Goal: Task Accomplishment & Management: Use online tool/utility

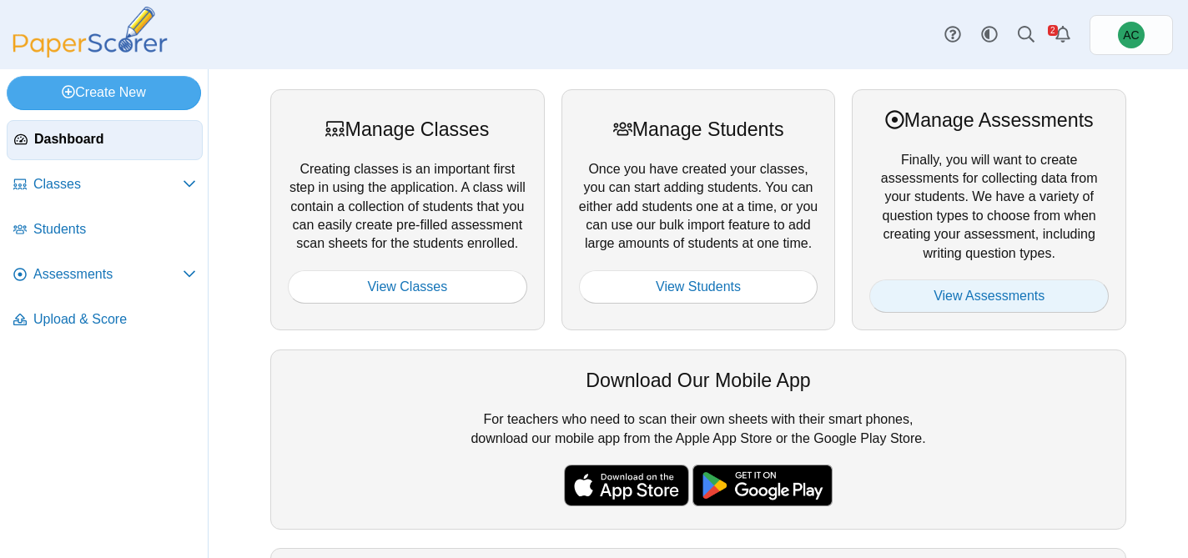
click at [957, 294] on link "View Assessments" at bounding box center [988, 296] width 239 height 33
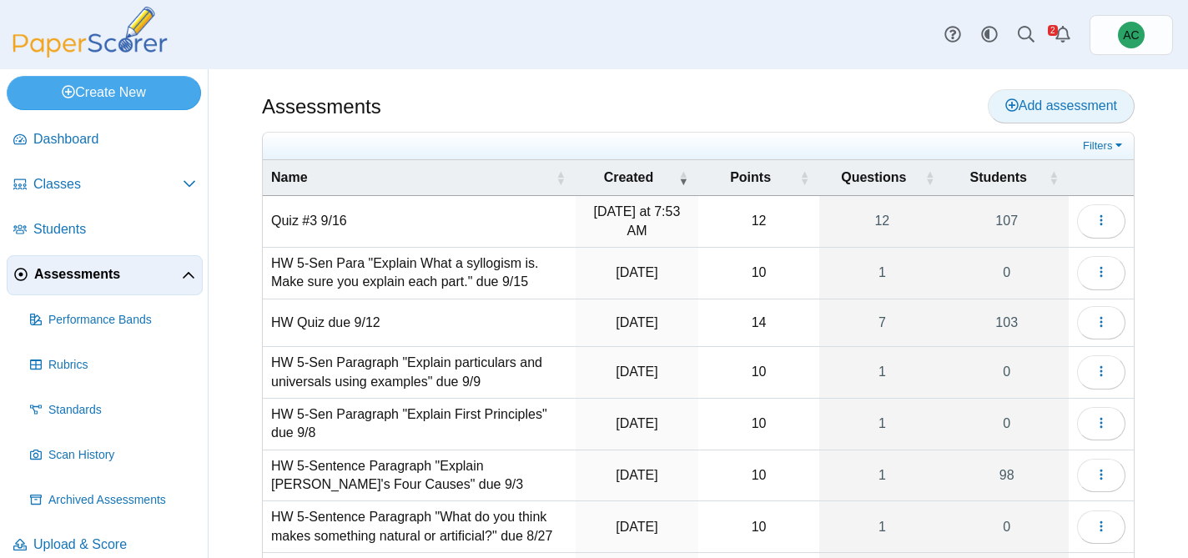
click at [1051, 118] on link "Add assessment" at bounding box center [1061, 105] width 147 height 33
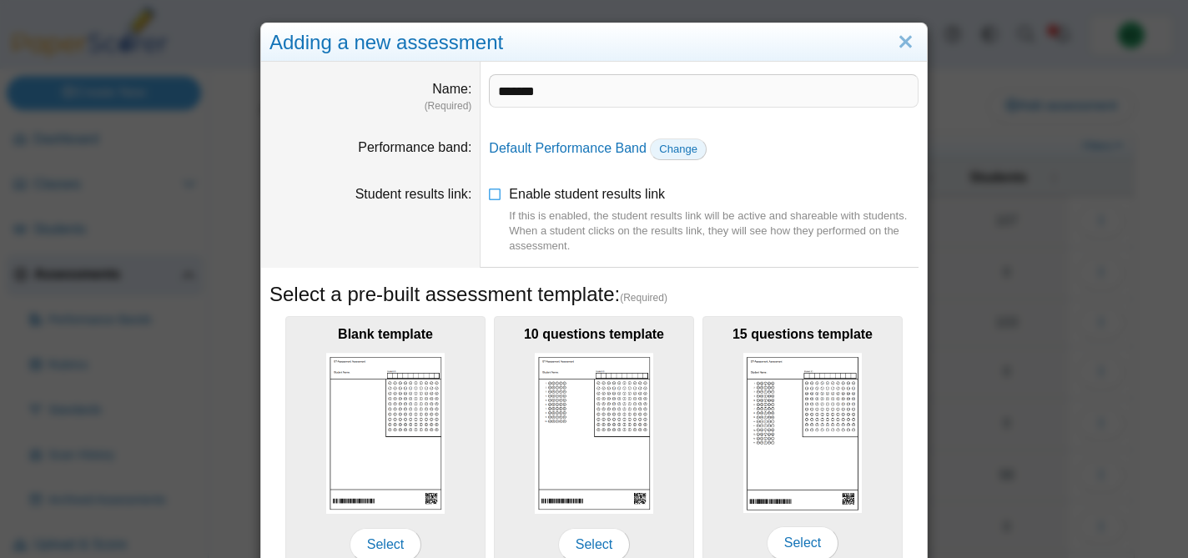
click at [666, 149] on span "Change" at bounding box center [678, 149] width 38 height 13
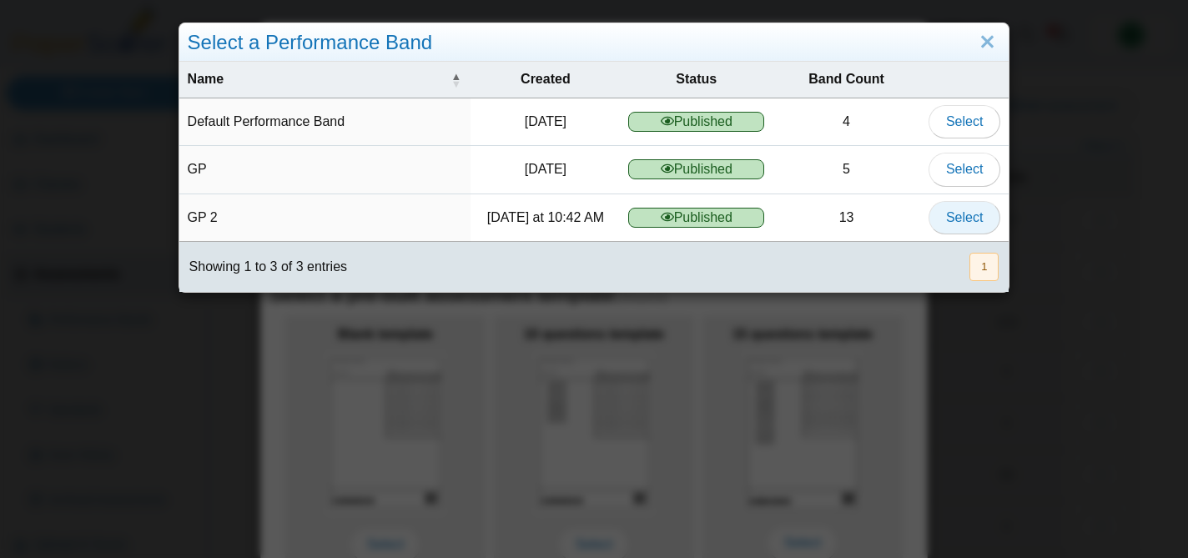
click at [950, 226] on button "Select" at bounding box center [965, 217] width 72 height 33
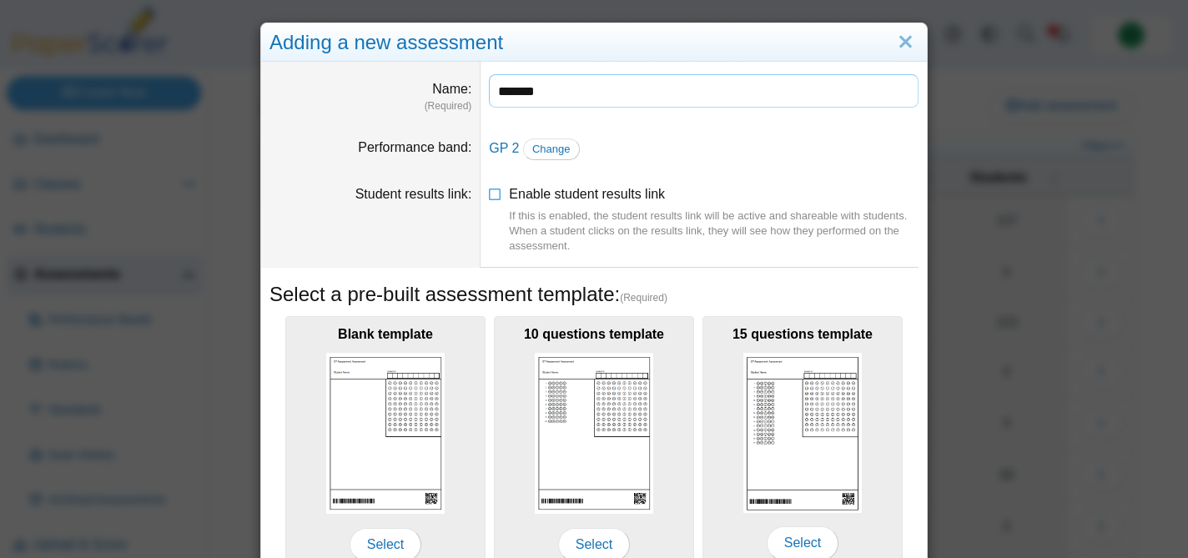
click at [536, 74] on input "*******" at bounding box center [704, 90] width 430 height 33
click at [562, 87] on input "*******" at bounding box center [704, 90] width 430 height 33
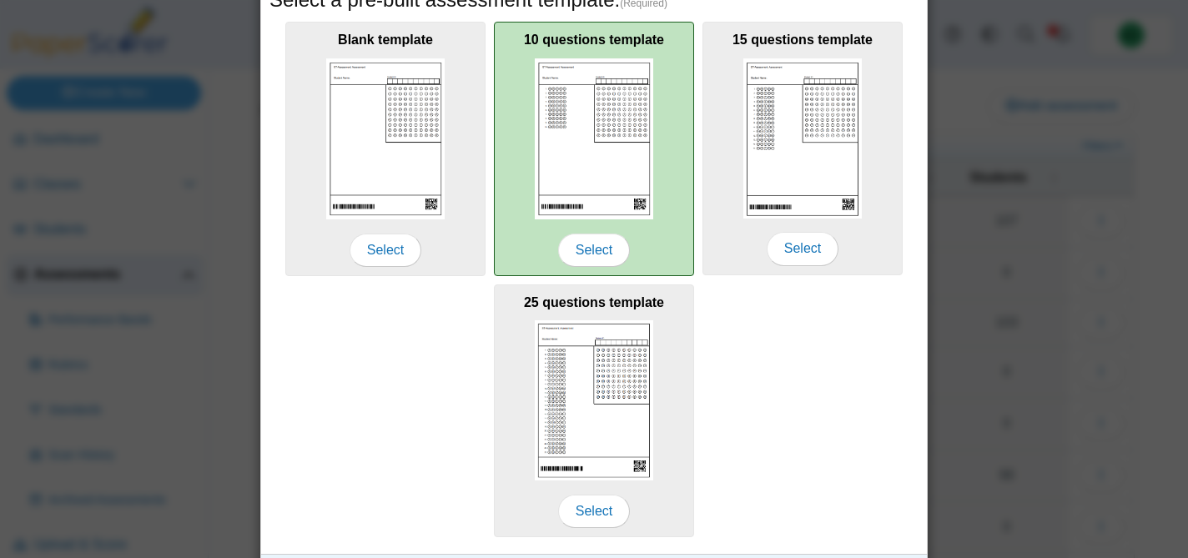
scroll to position [330, 0]
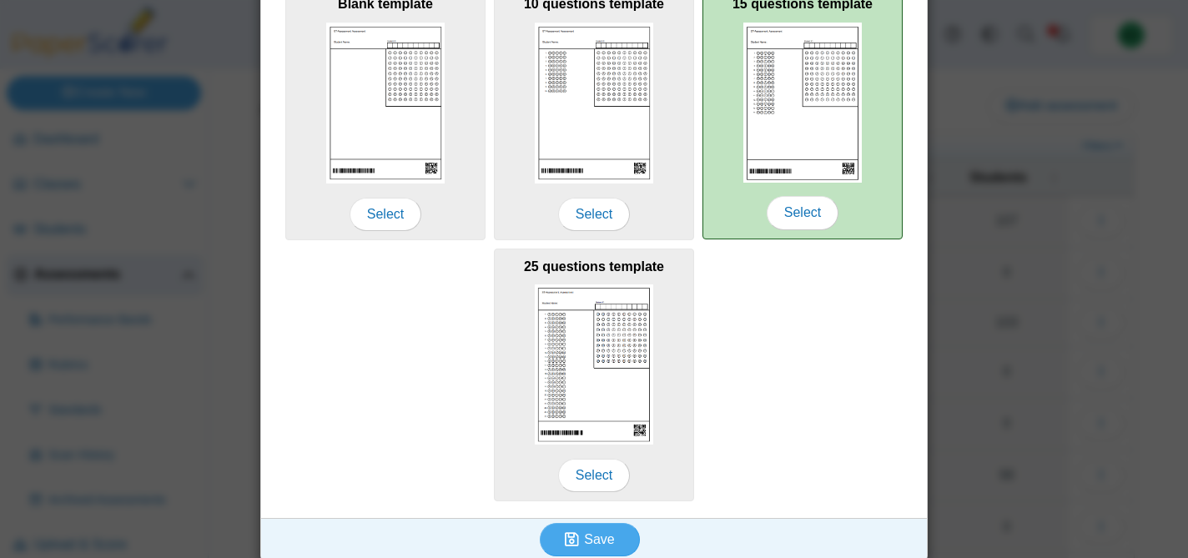
type input "**********"
click at [771, 184] on div "15 questions template Select" at bounding box center [803, 112] width 200 height 253
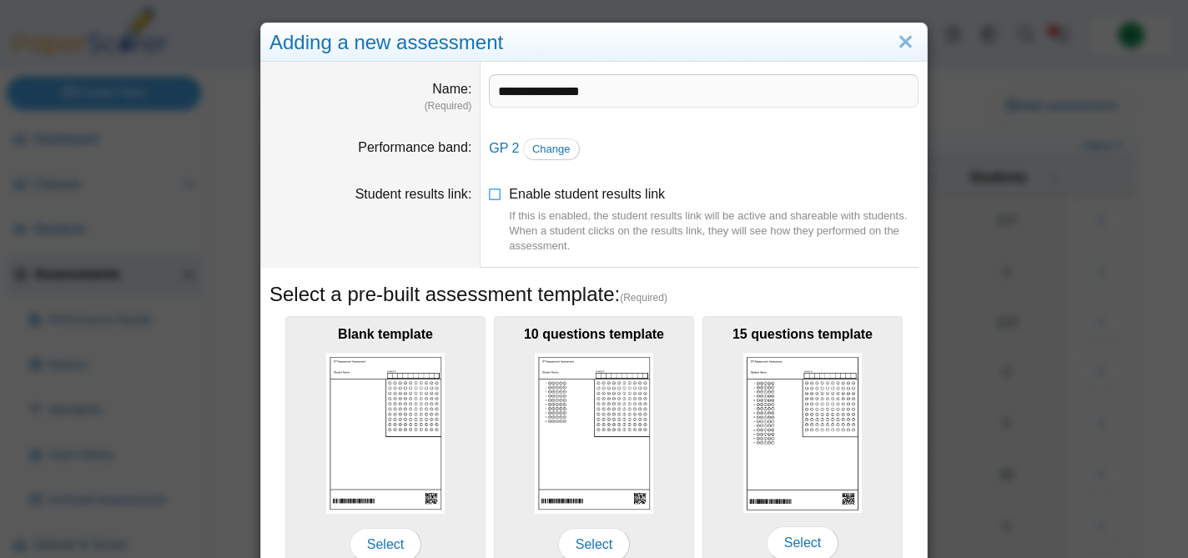
scroll to position [344, 0]
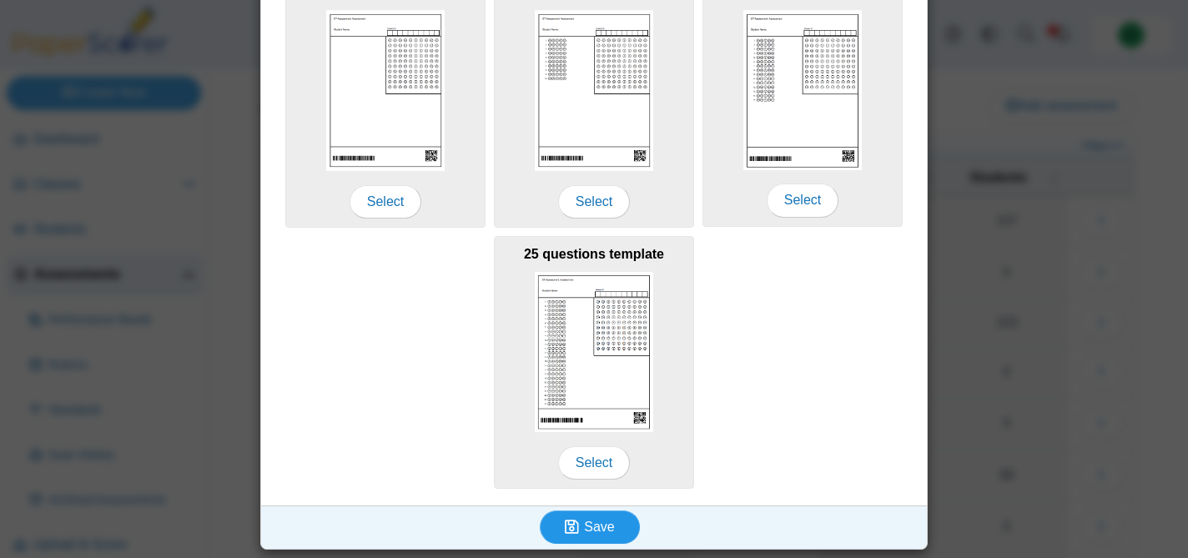
click at [595, 523] on span "Save" at bounding box center [599, 527] width 30 height 14
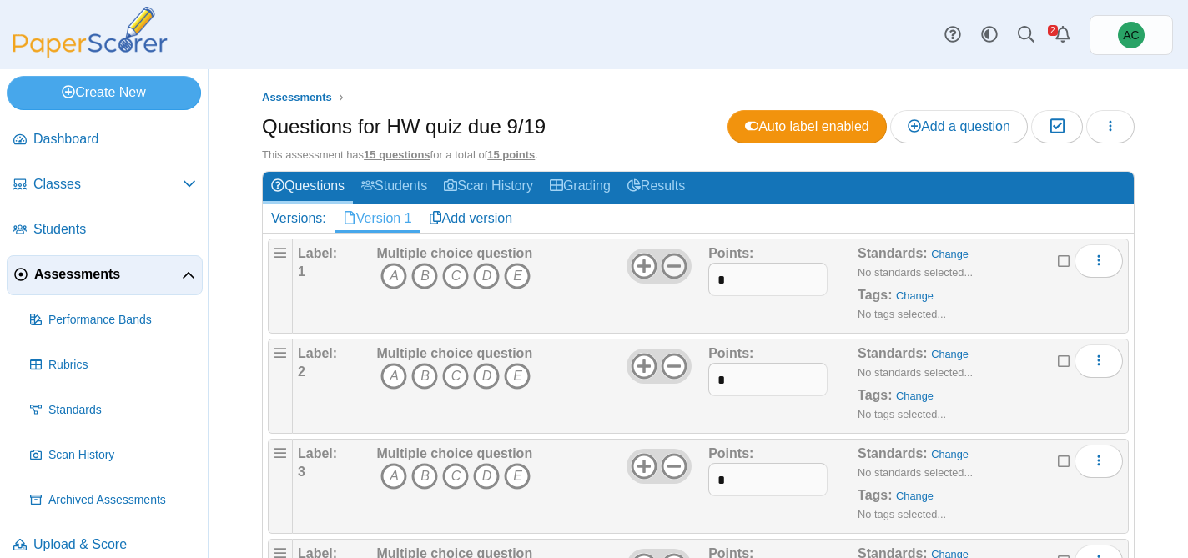
click at [677, 268] on icon at bounding box center [674, 266] width 27 height 27
click at [676, 367] on use at bounding box center [675, 367] width 26 height 26
click at [678, 462] on icon at bounding box center [674, 466] width 27 height 27
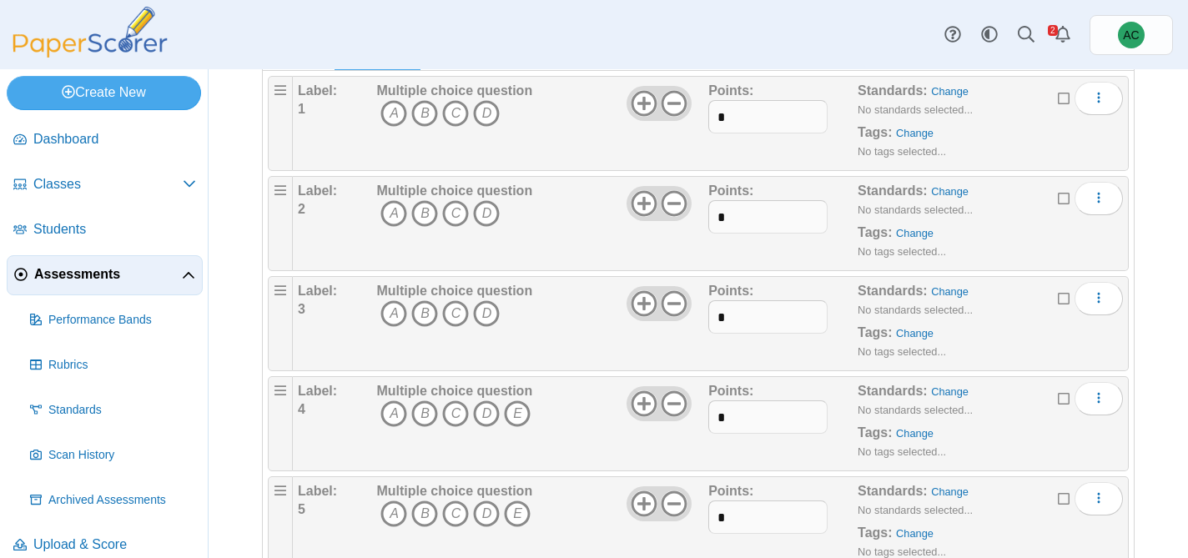
scroll to position [179, 0]
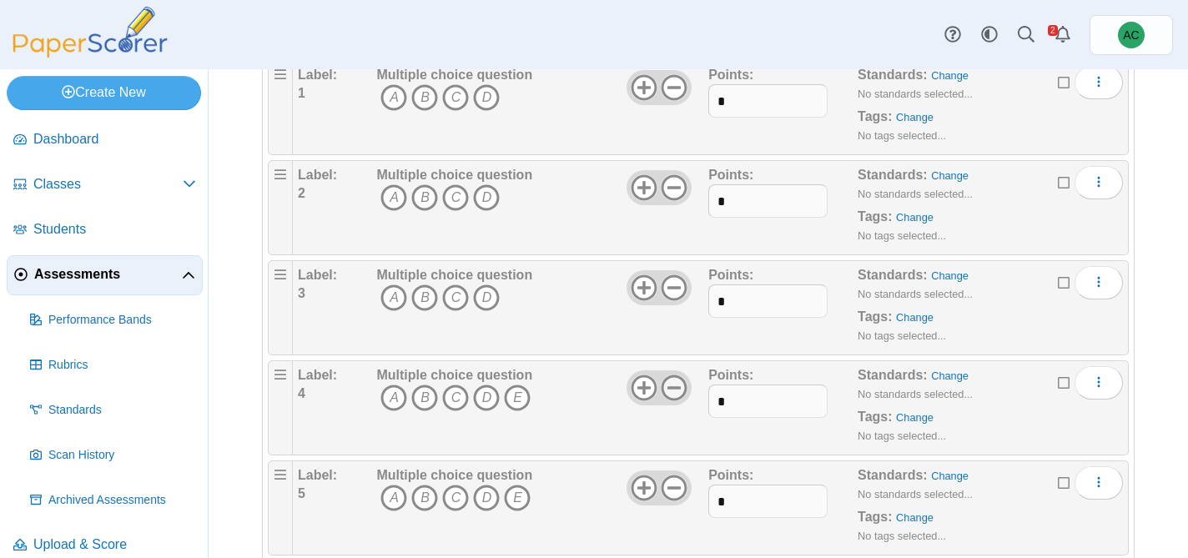
click at [679, 382] on icon at bounding box center [674, 388] width 27 height 27
click at [678, 483] on icon at bounding box center [674, 488] width 27 height 27
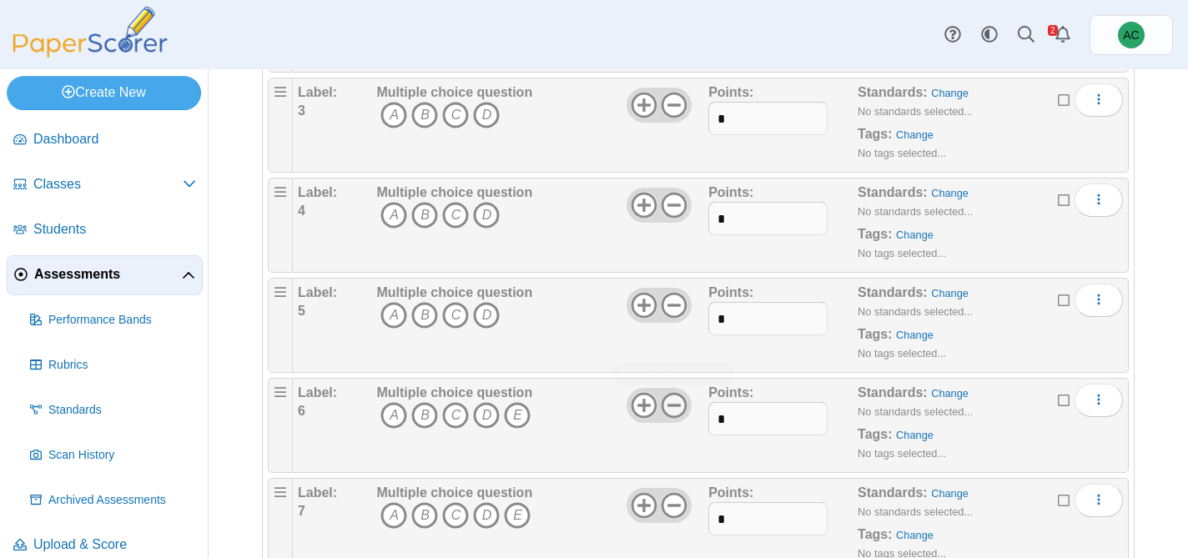
click at [682, 406] on icon at bounding box center [674, 405] width 27 height 27
click at [683, 510] on icon at bounding box center [674, 505] width 27 height 27
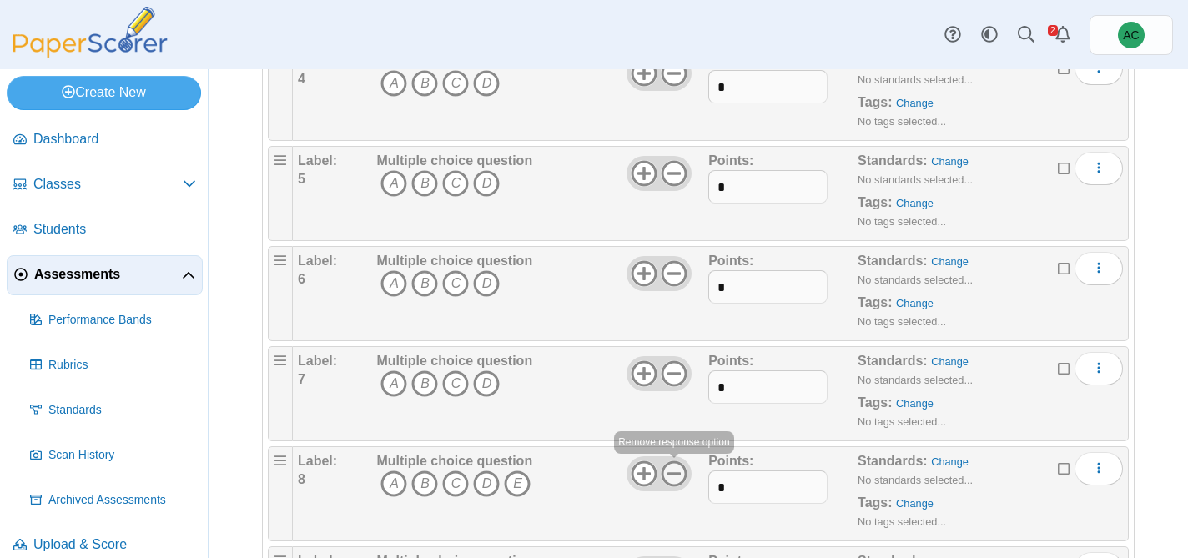
click at [675, 478] on icon at bounding box center [674, 474] width 27 height 27
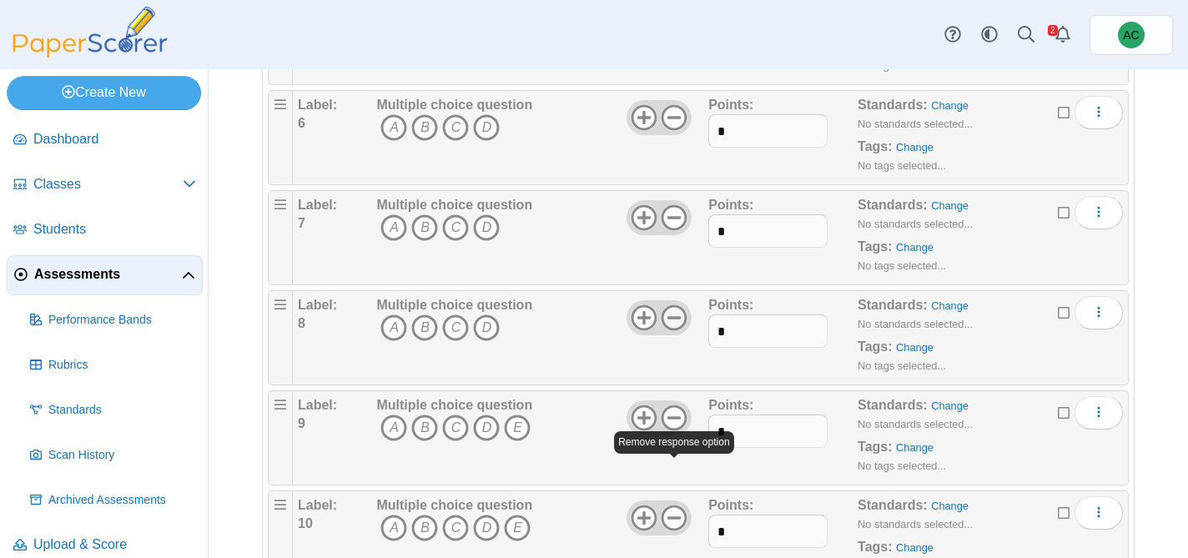
scroll to position [648, 0]
click at [672, 422] on icon at bounding box center [674, 419] width 27 height 27
click at [674, 513] on icon at bounding box center [674, 519] width 27 height 27
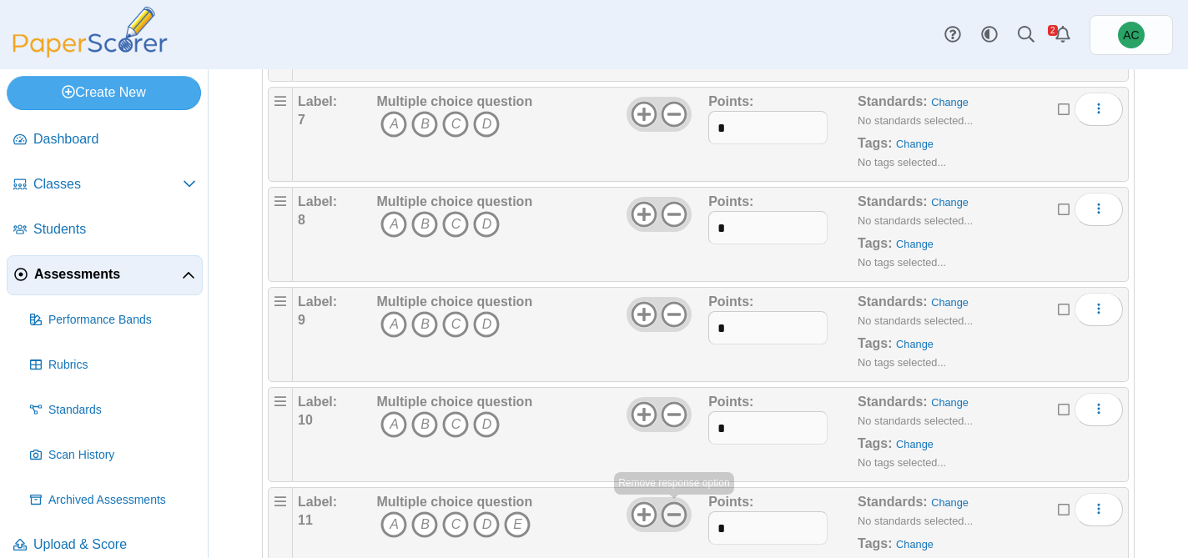
click at [684, 514] on use at bounding box center [675, 515] width 26 height 26
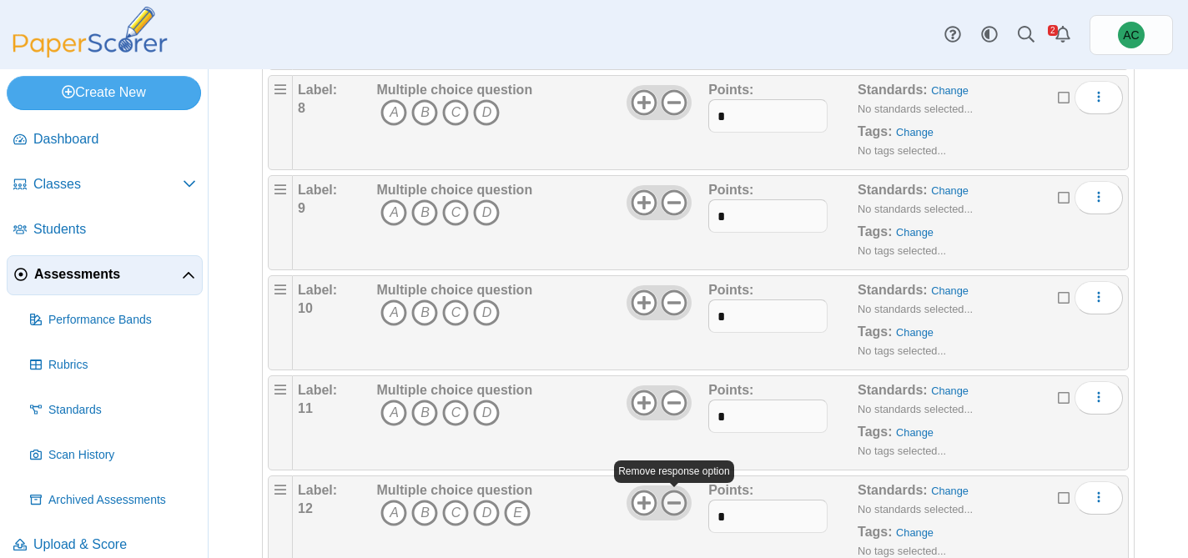
click at [668, 506] on icon at bounding box center [674, 503] width 27 height 27
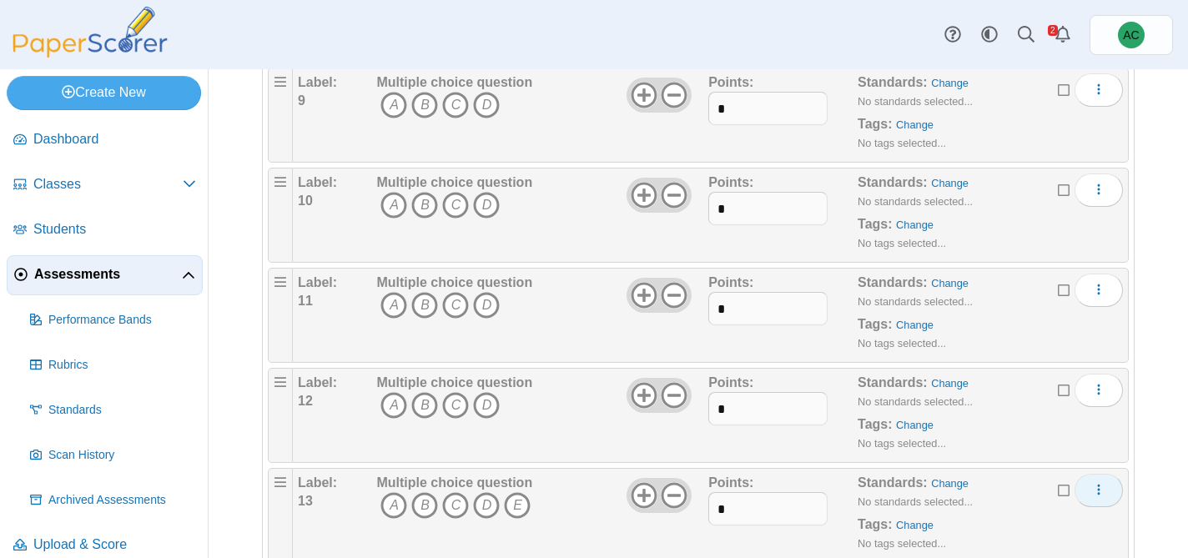
click at [1095, 494] on icon "More options" at bounding box center [1098, 489] width 13 height 13
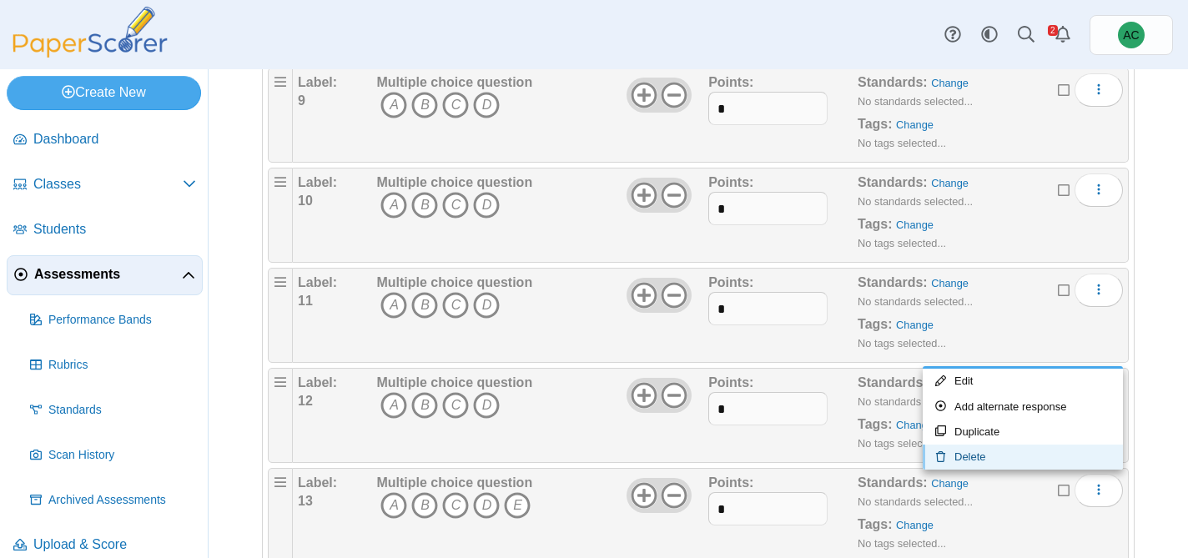
click at [1030, 459] on link "Delete" at bounding box center [1023, 457] width 200 height 25
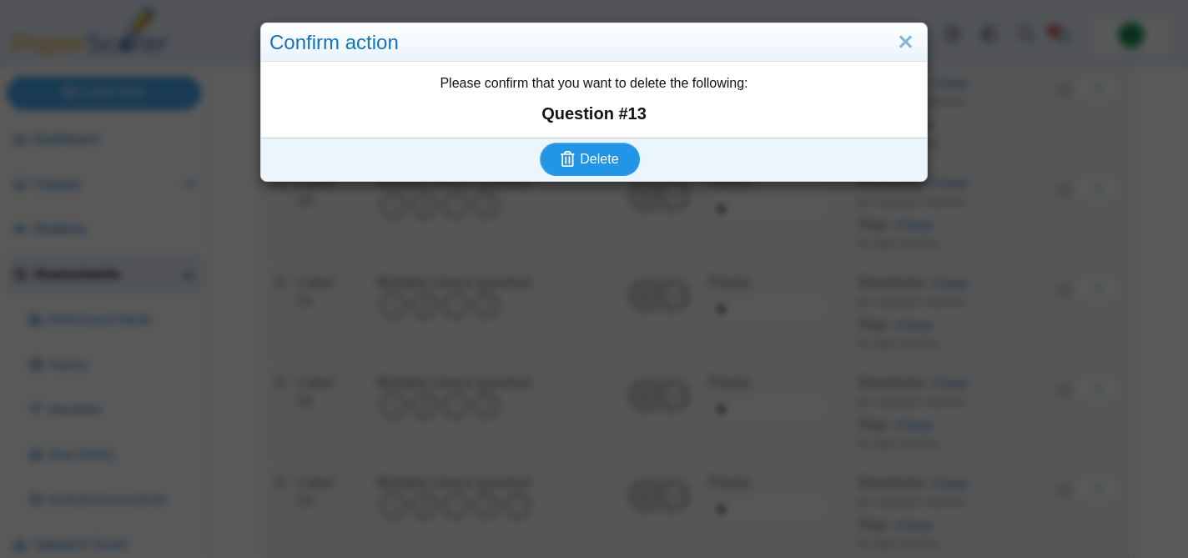
click at [585, 158] on span "Delete" at bounding box center [599, 159] width 38 height 14
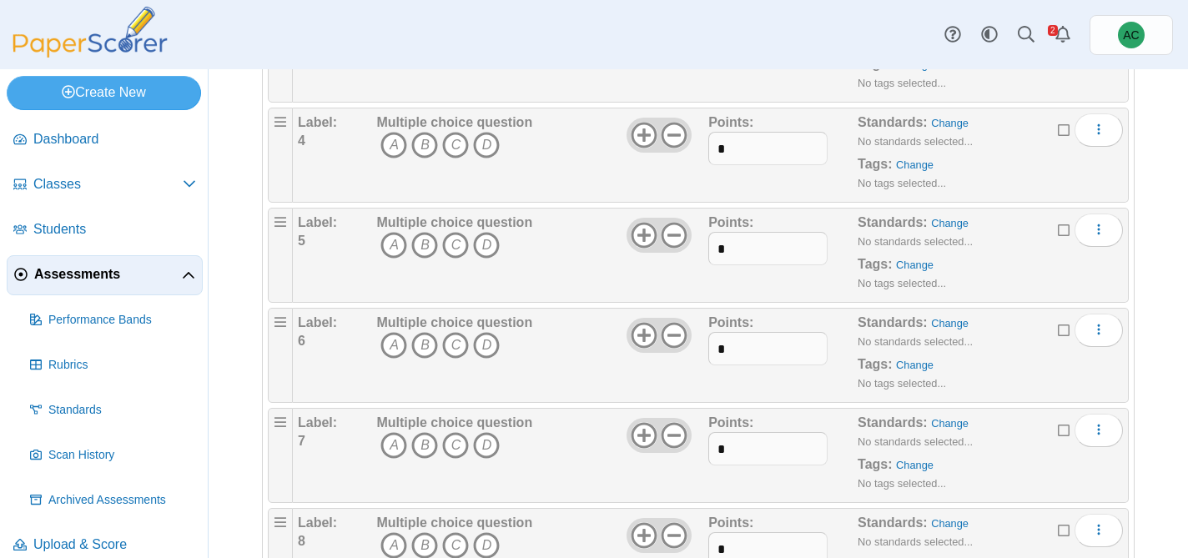
scroll to position [1116, 0]
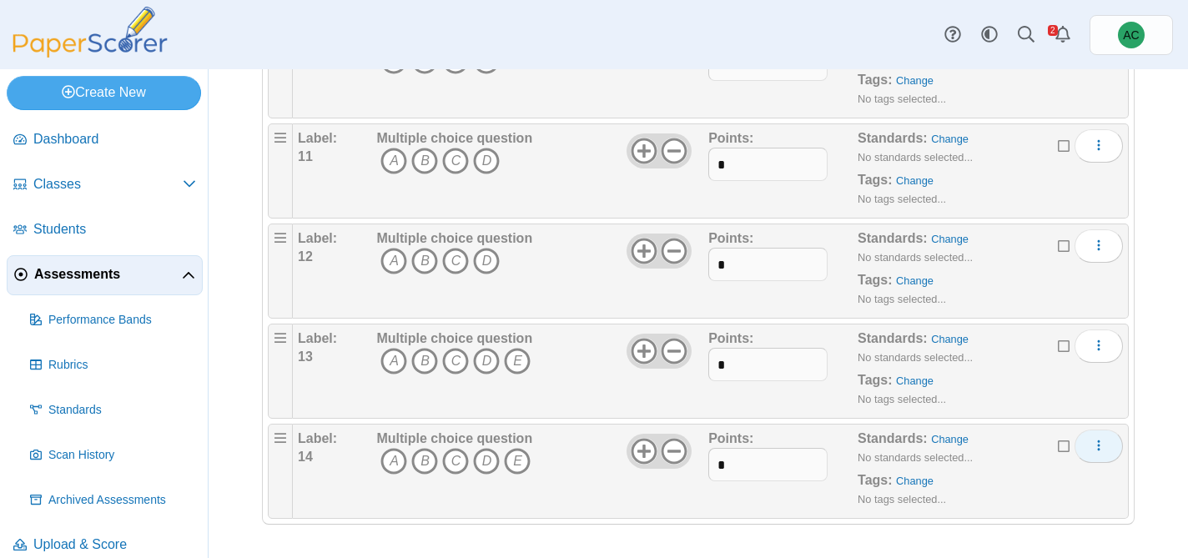
click at [1101, 449] on icon "More options" at bounding box center [1098, 445] width 13 height 13
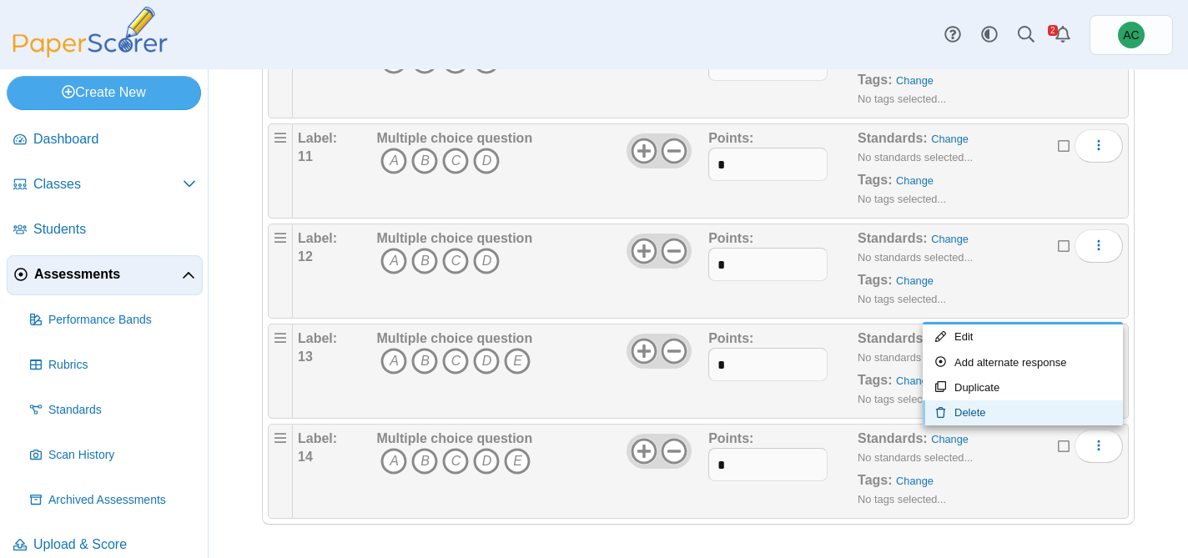
click at [963, 411] on link "Delete" at bounding box center [1023, 413] width 200 height 25
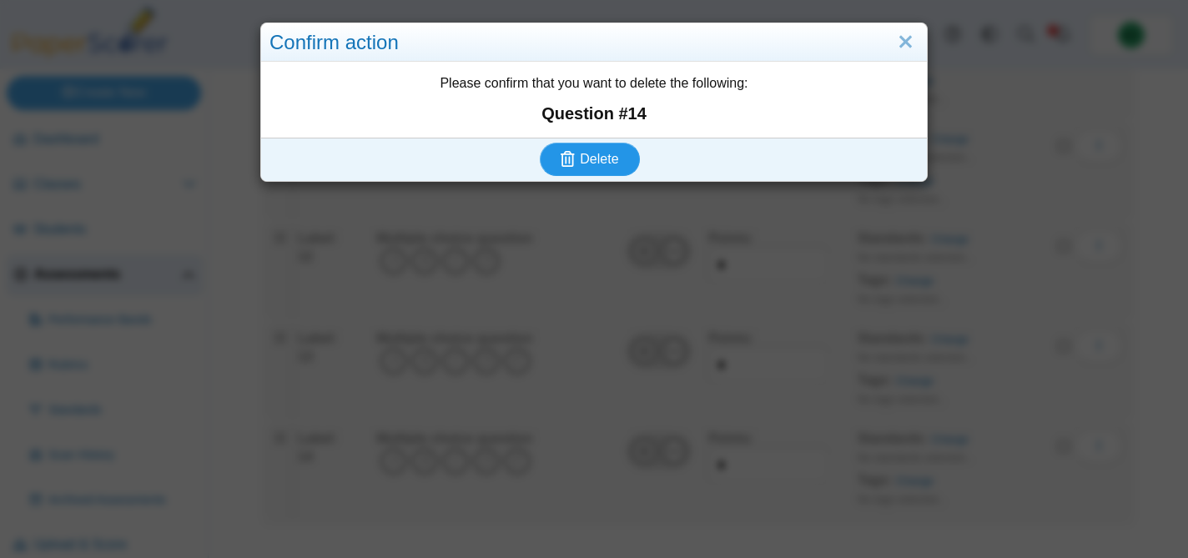
click at [576, 164] on icon "submit" at bounding box center [570, 159] width 19 height 18
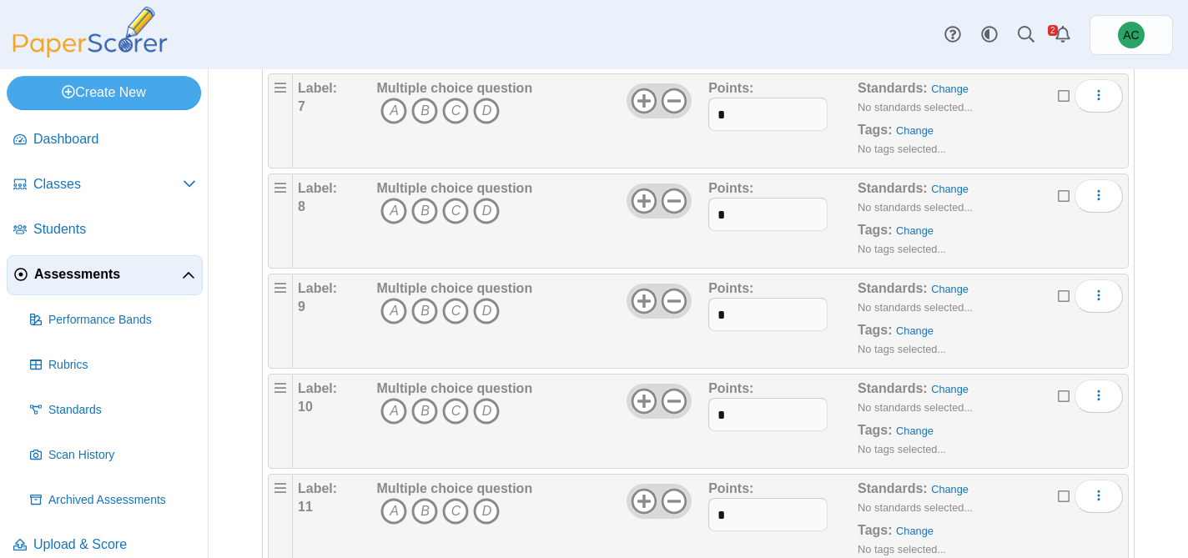
scroll to position [1016, 0]
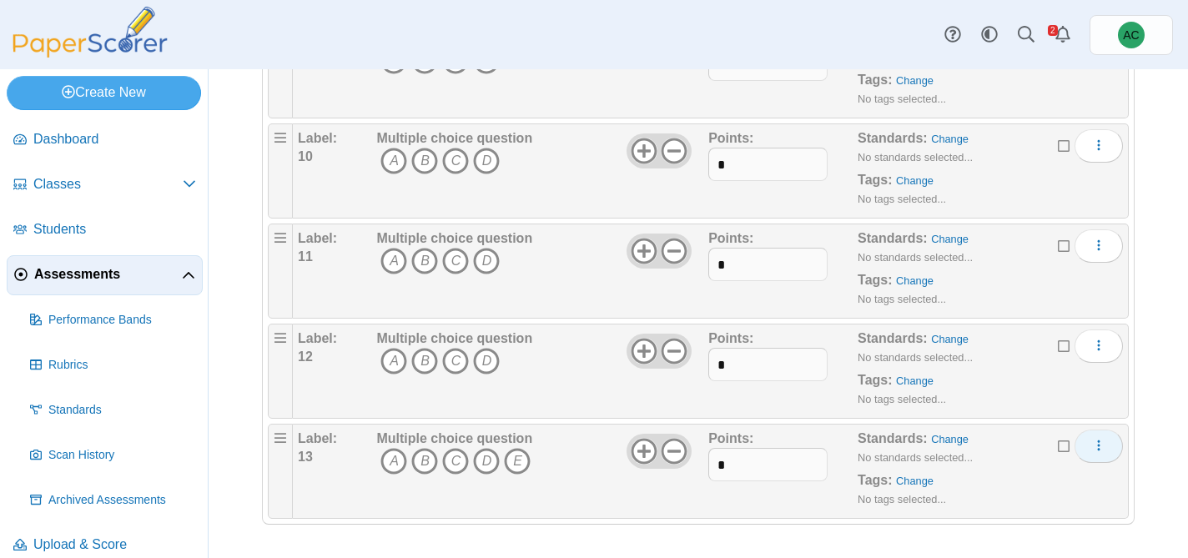
click at [1101, 443] on icon "More options" at bounding box center [1098, 445] width 13 height 13
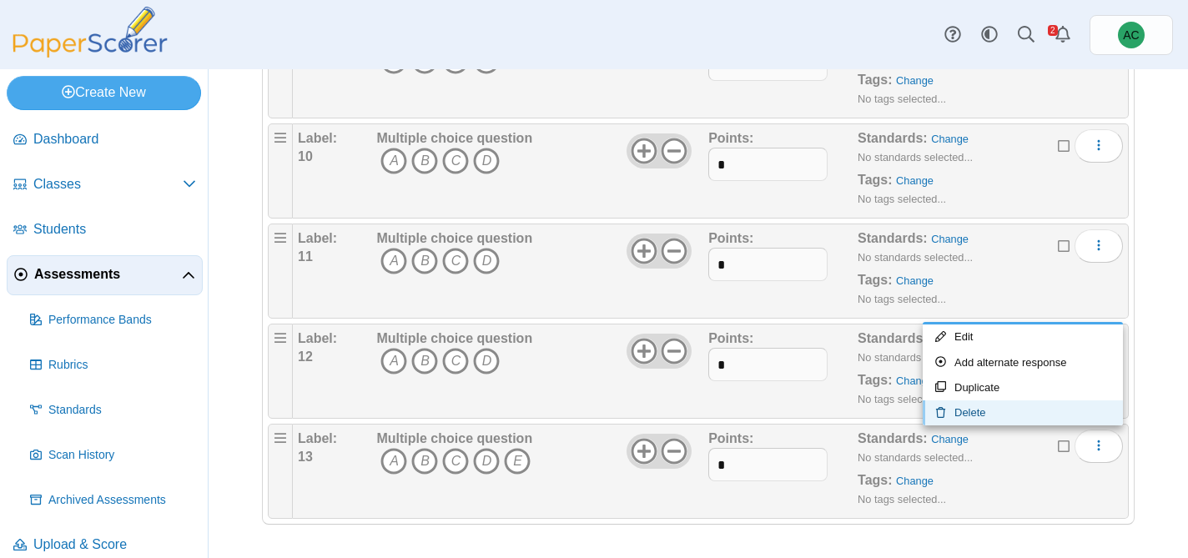
click at [965, 419] on link "Delete" at bounding box center [1023, 413] width 200 height 25
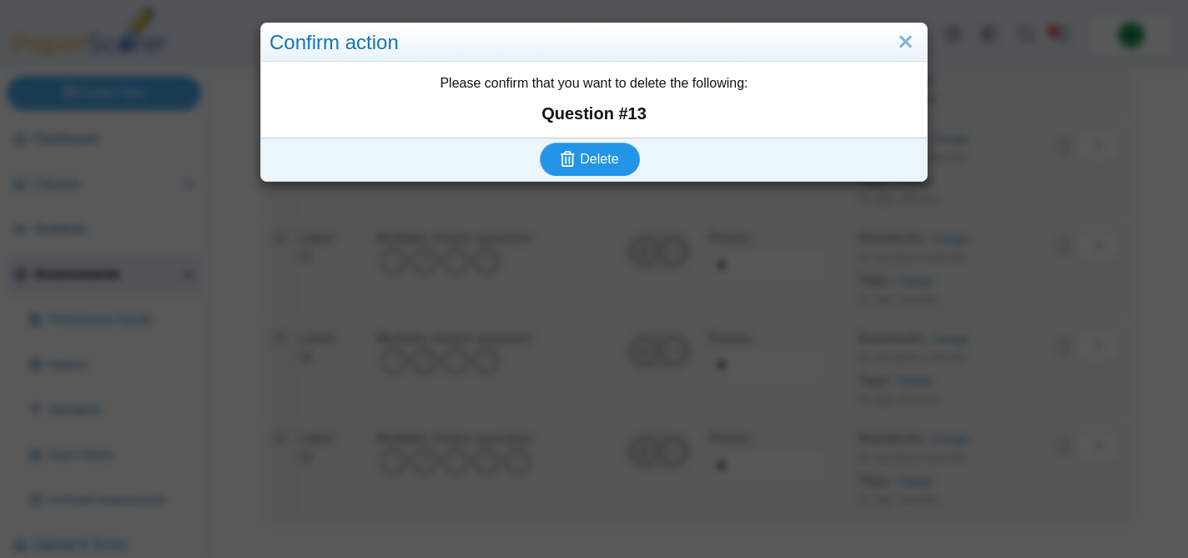
click at [601, 150] on button "Delete" at bounding box center [590, 159] width 100 height 33
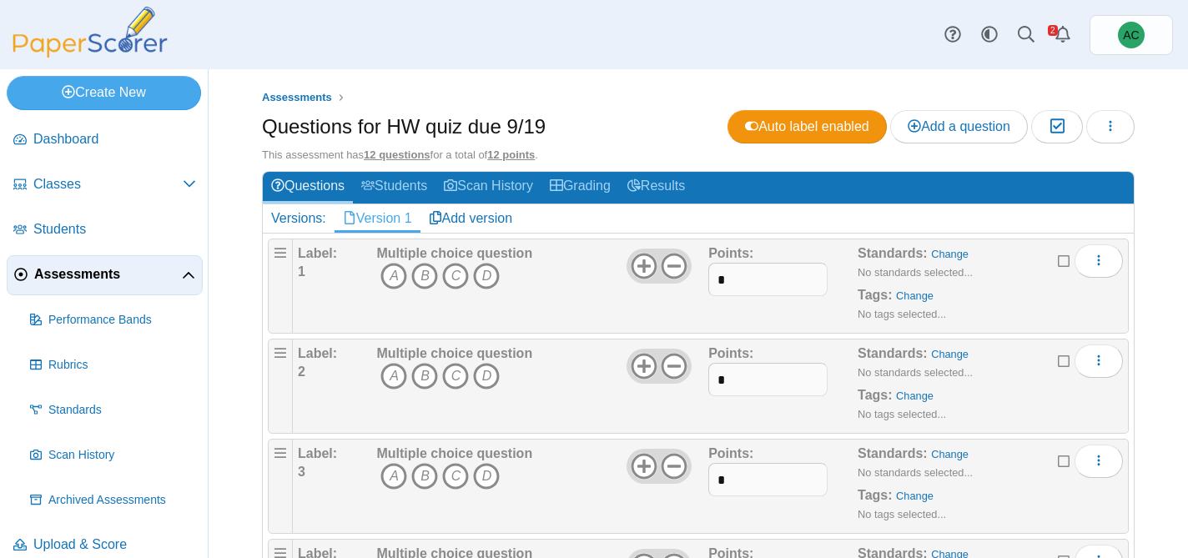
click at [84, 270] on span "Assessments" at bounding box center [108, 274] width 148 height 18
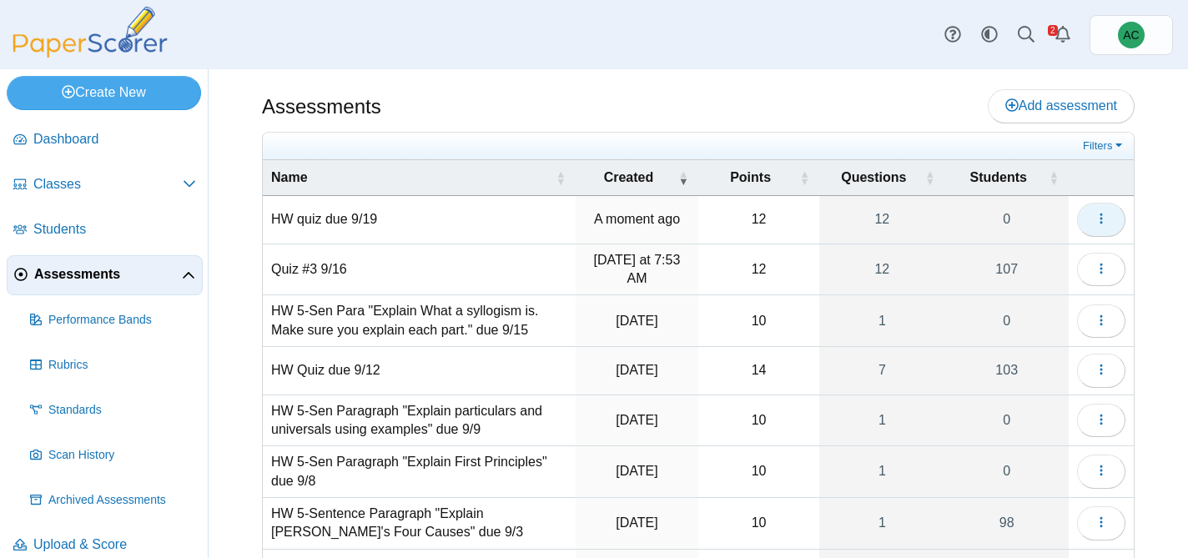
click at [1105, 218] on icon "button" at bounding box center [1101, 218] width 13 height 13
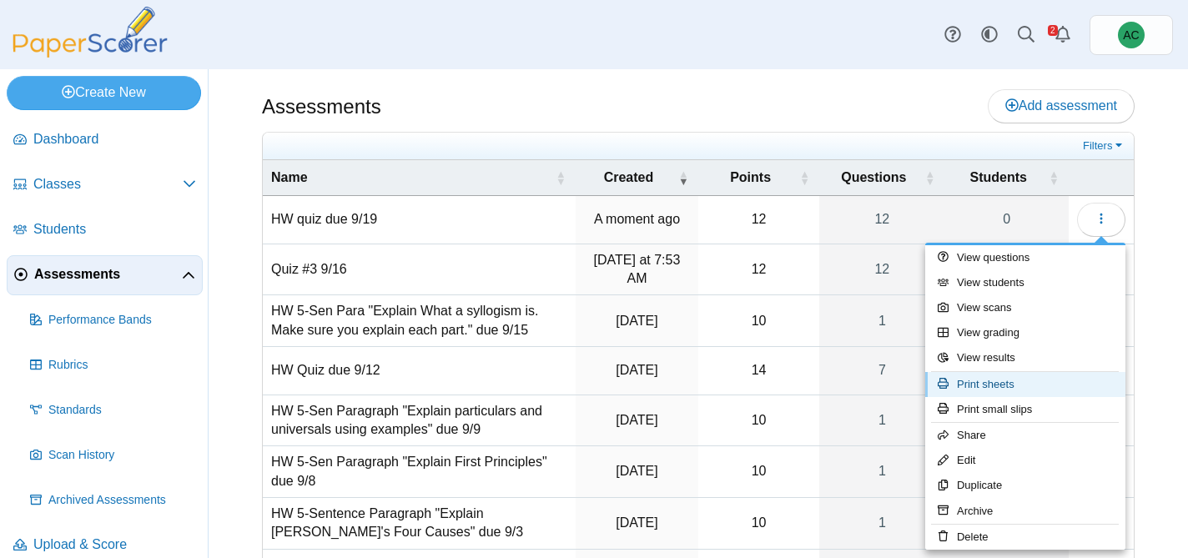
click at [996, 385] on link "Print sheets" at bounding box center [1025, 384] width 200 height 25
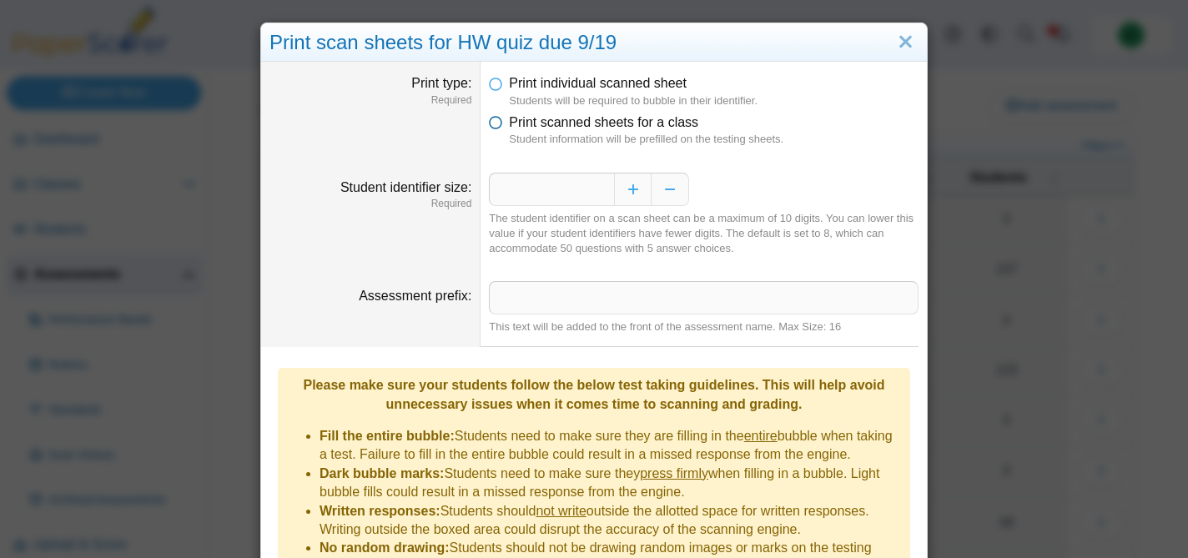
click at [594, 120] on span "Print scanned sheets for a class" at bounding box center [603, 122] width 189 height 14
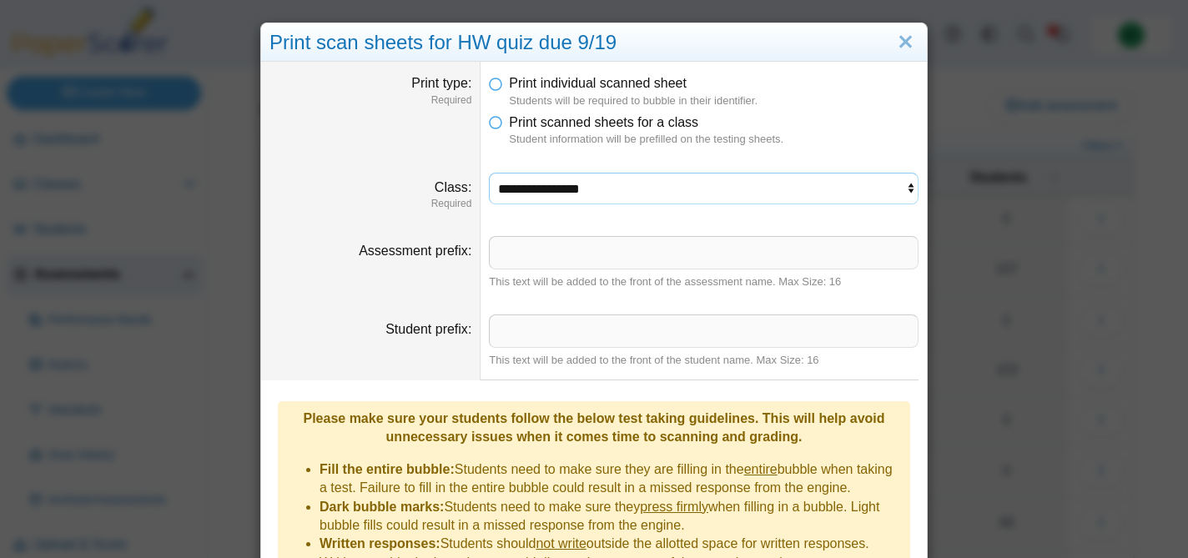
click at [633, 194] on select "**********" at bounding box center [704, 189] width 430 height 32
click at [489, 173] on select "**********" at bounding box center [704, 189] width 430 height 32
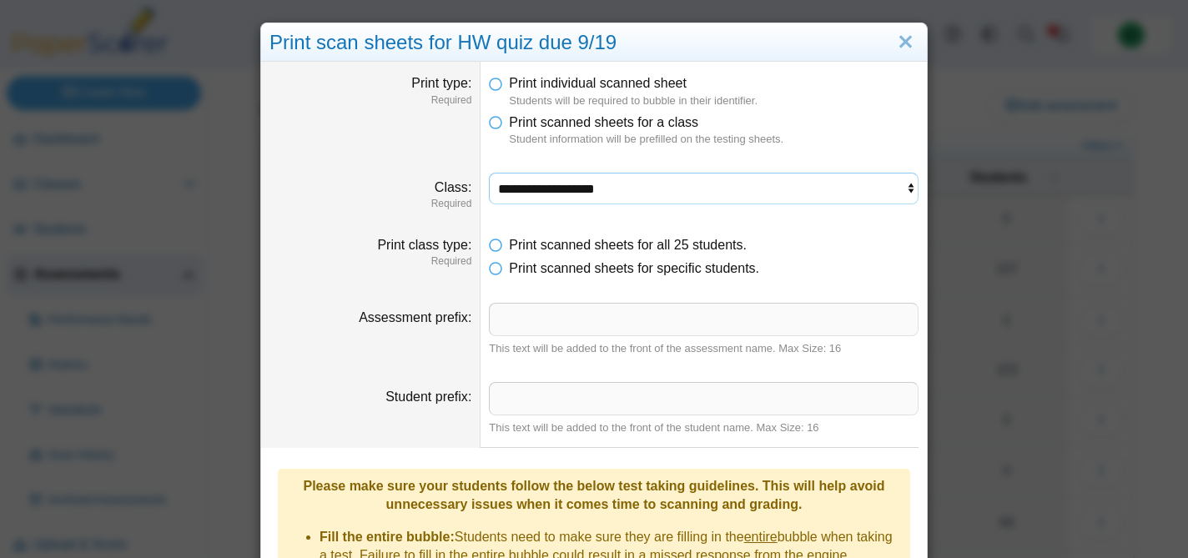
scroll to position [285, 0]
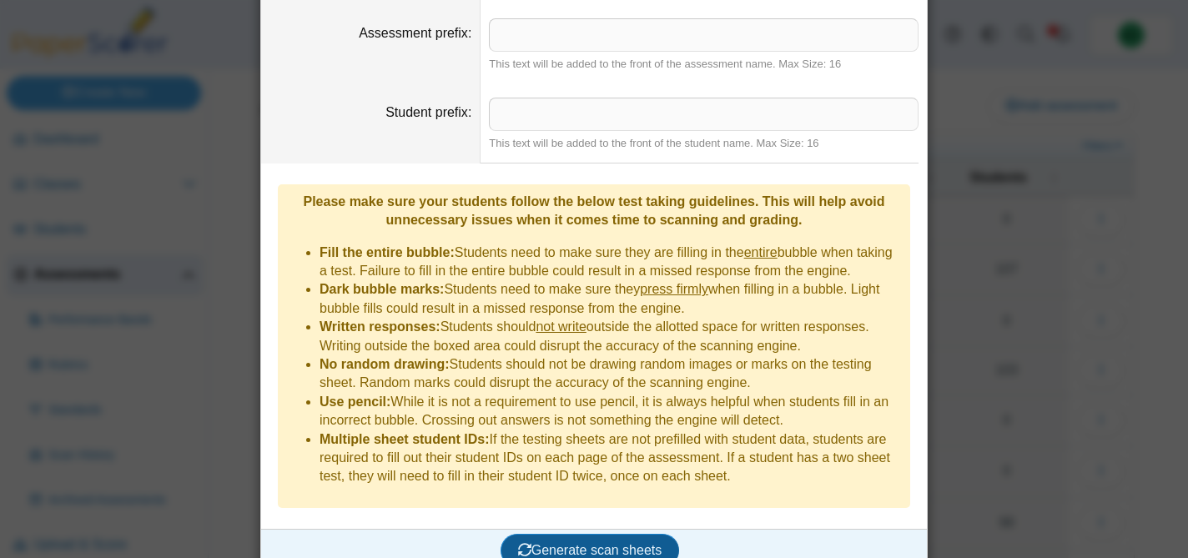
click at [574, 543] on span "Generate scan sheets" at bounding box center [590, 550] width 144 height 14
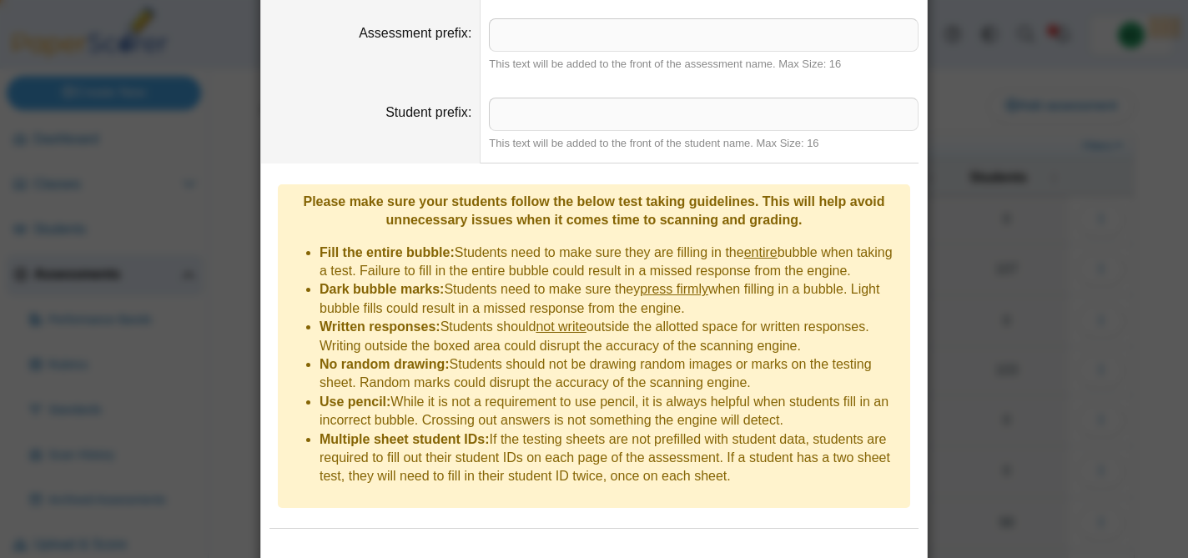
scroll to position [365, 0]
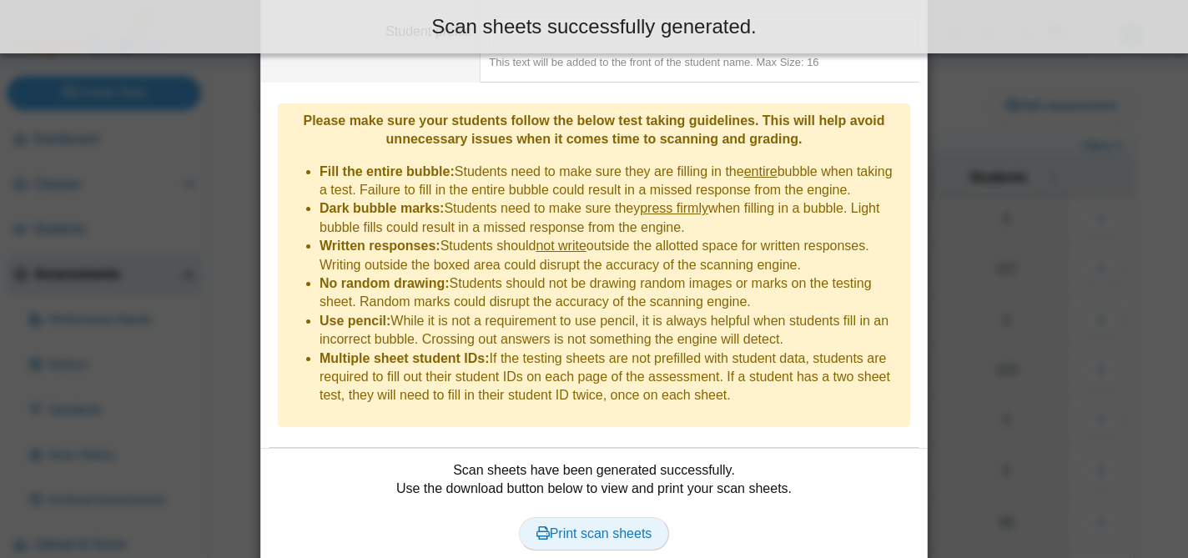
click at [610, 527] on span "Print scan sheets" at bounding box center [595, 534] width 116 height 14
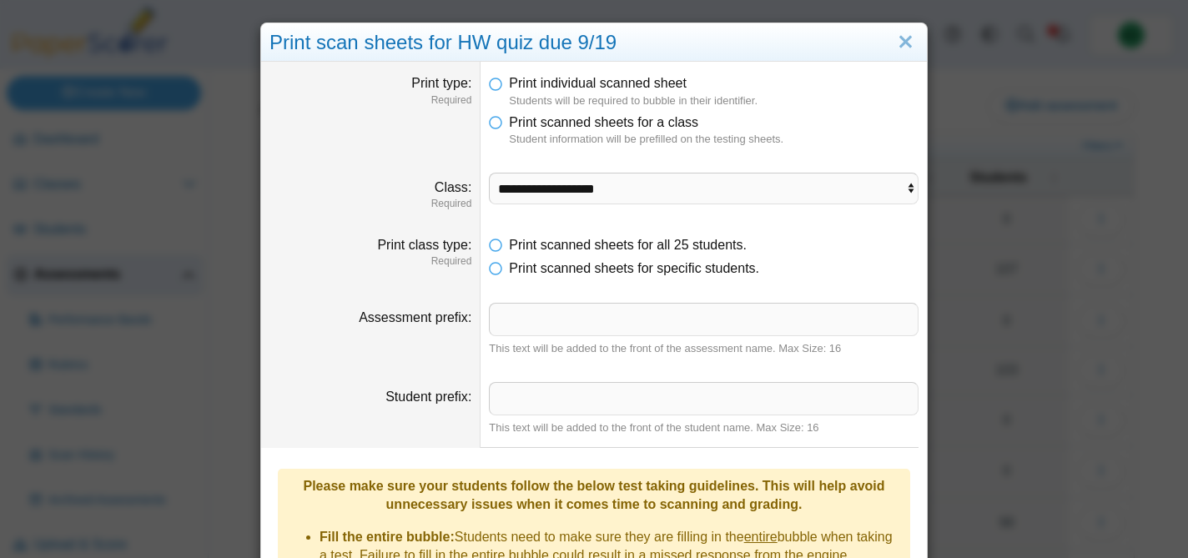
scroll to position [1, 0]
click at [530, 195] on select "**********" at bounding box center [704, 188] width 430 height 32
select select "**********"
click at [489, 172] on select "**********" at bounding box center [704, 188] width 430 height 32
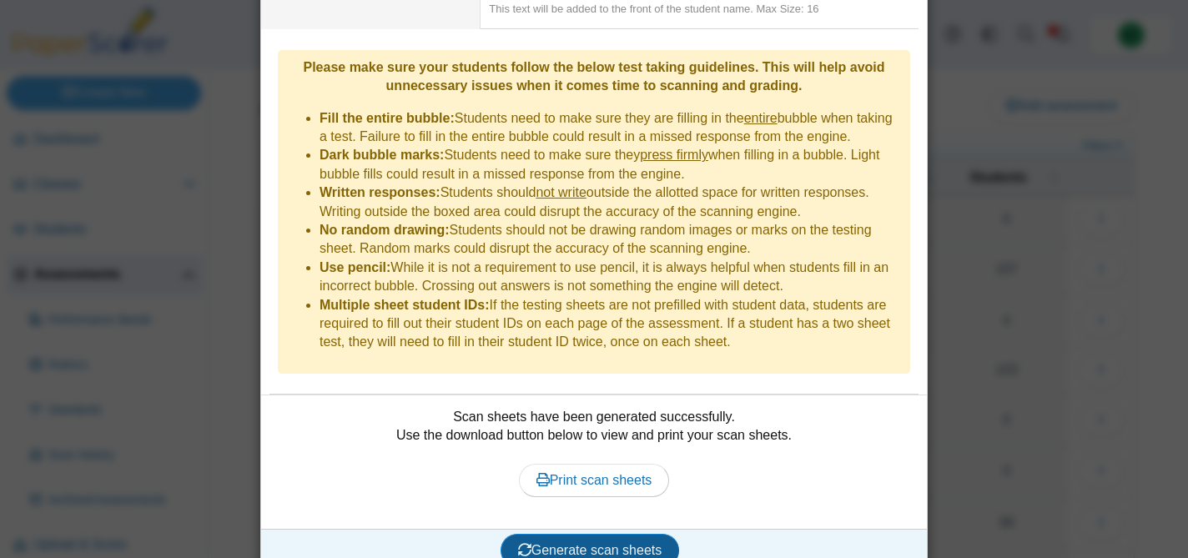
click at [577, 543] on span "Generate scan sheets" at bounding box center [590, 550] width 144 height 14
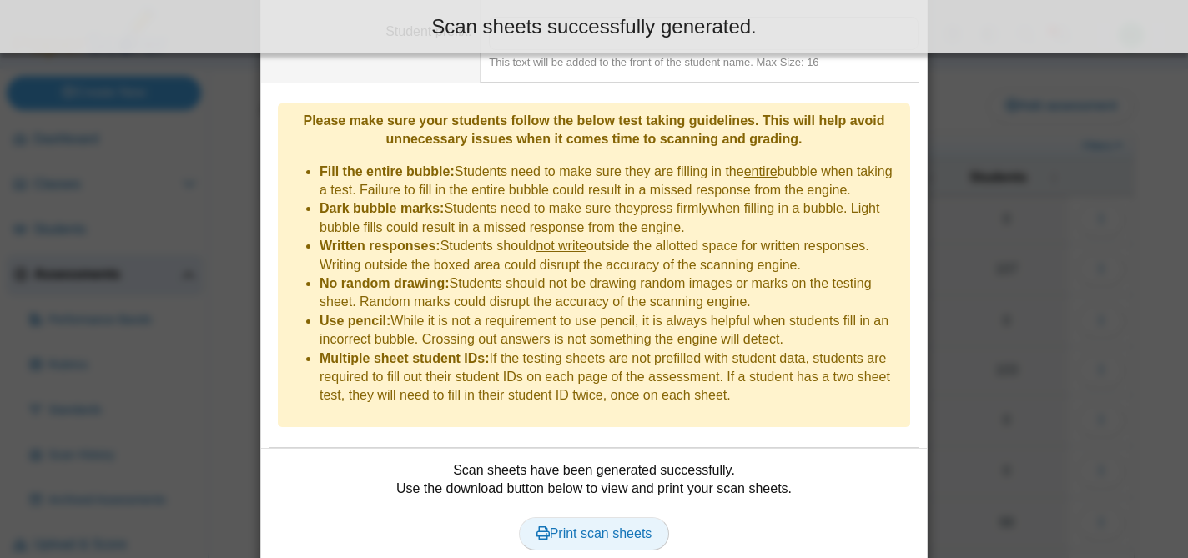
click at [601, 527] on span "Print scan sheets" at bounding box center [595, 534] width 116 height 14
